Goal: Task Accomplishment & Management: Complete application form

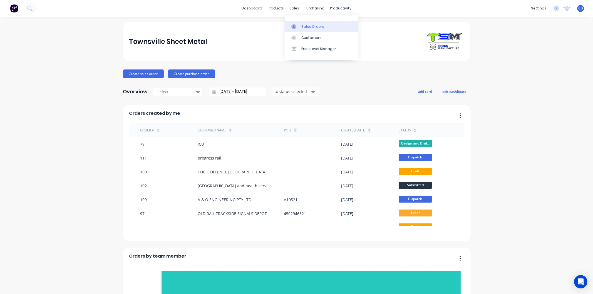
click at [305, 24] on div "Sales Orders" at bounding box center [312, 26] width 23 height 5
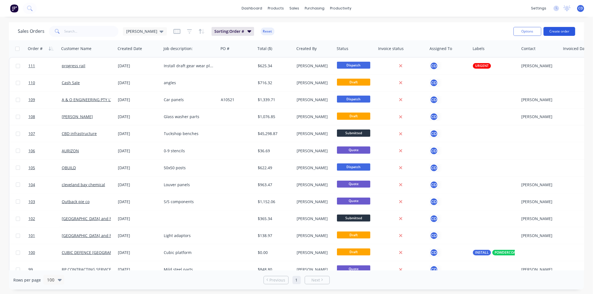
click at [554, 29] on button "Create order" at bounding box center [560, 31] width 32 height 9
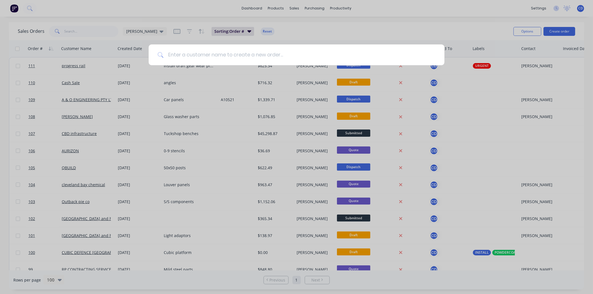
click at [263, 48] on input at bounding box center [300, 54] width 272 height 21
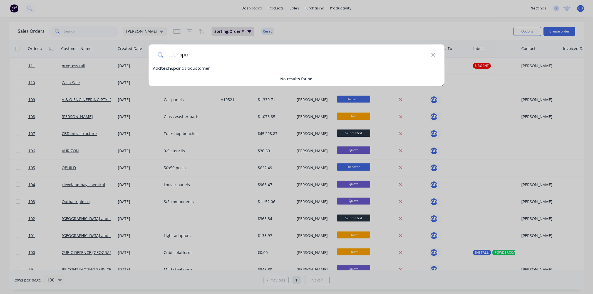
type input "techspan"
click at [233, 68] on div "Add techspan as a customer" at bounding box center [297, 68] width 296 height 6
select select "AU"
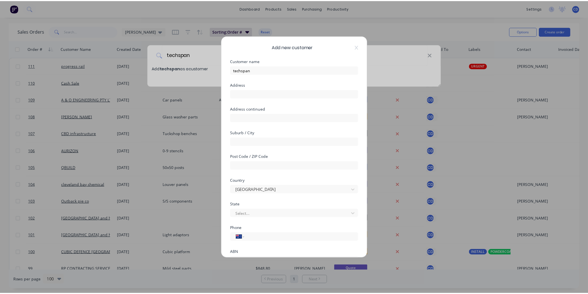
scroll to position [49, 0]
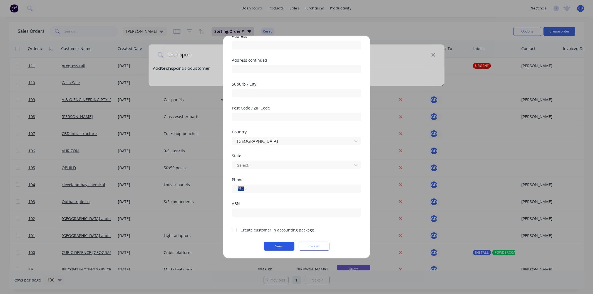
click at [283, 246] on button "Save" at bounding box center [279, 246] width 31 height 9
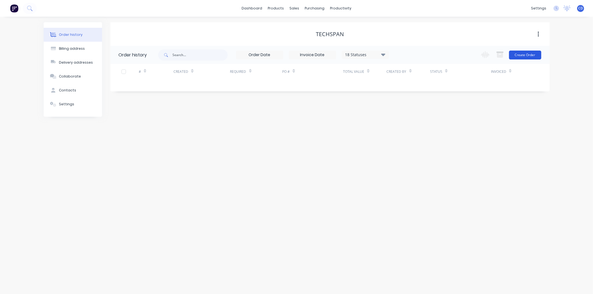
click at [523, 54] on button "Create Order" at bounding box center [525, 55] width 32 height 9
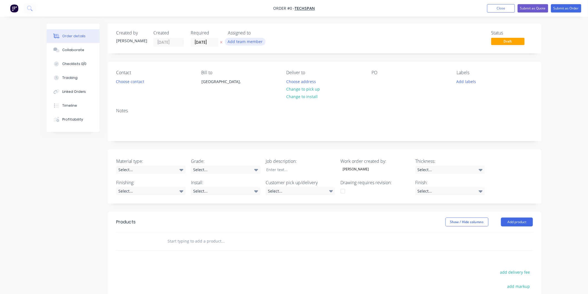
click at [255, 39] on button "Add team member" at bounding box center [245, 42] width 41 height 8
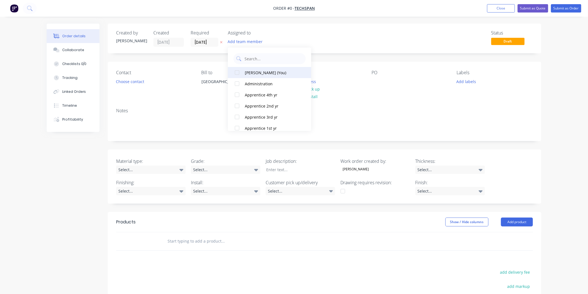
click at [255, 70] on div "[PERSON_NAME] (You)" at bounding box center [273, 73] width 56 height 6
click at [332, 44] on div "Order details Collaborate Checklists 0/0 Tracking Linked Orders Timeline Profit…" at bounding box center [294, 208] width 506 height 369
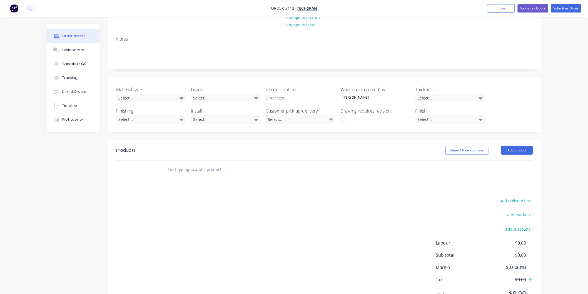
scroll to position [98, 0]
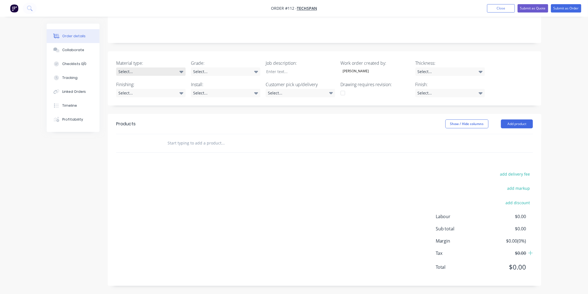
click at [184, 71] on div "Select..." at bounding box center [151, 72] width 70 height 8
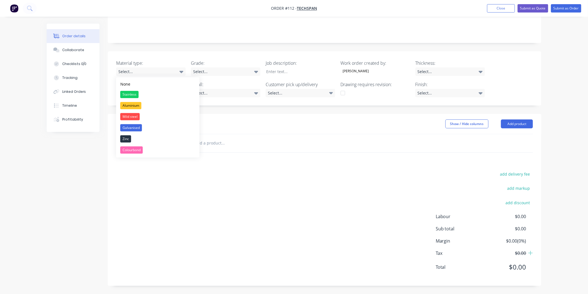
click at [144, 116] on button "Mild steel" at bounding box center [157, 116] width 83 height 11
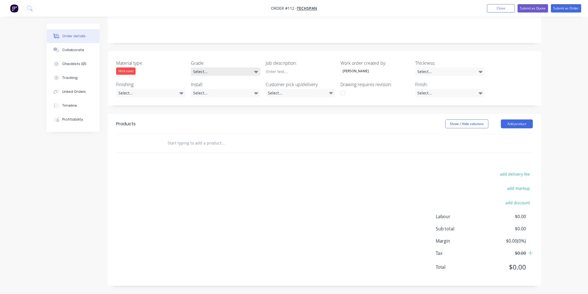
click at [258, 70] on icon at bounding box center [256, 72] width 4 height 6
click at [232, 38] on div "Notes" at bounding box center [325, 24] width 434 height 37
click at [182, 90] on icon at bounding box center [182, 93] width 4 height 6
